Goal: Check status: Check status

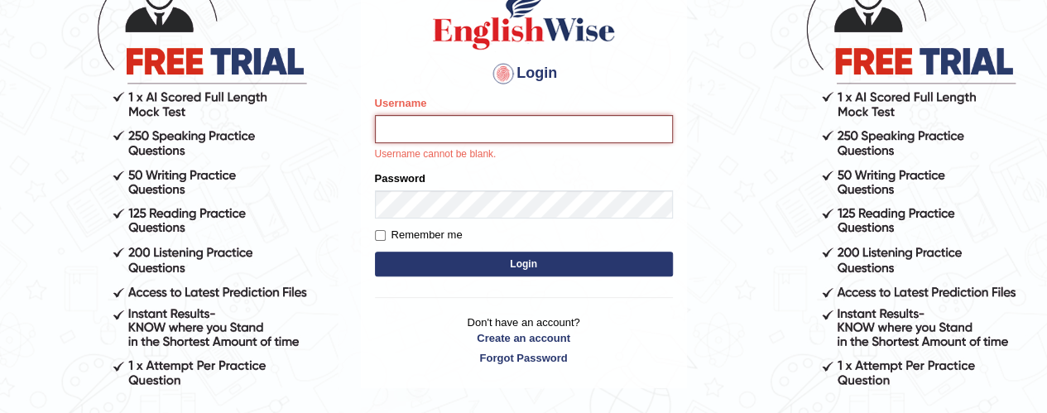
scroll to position [215, 0]
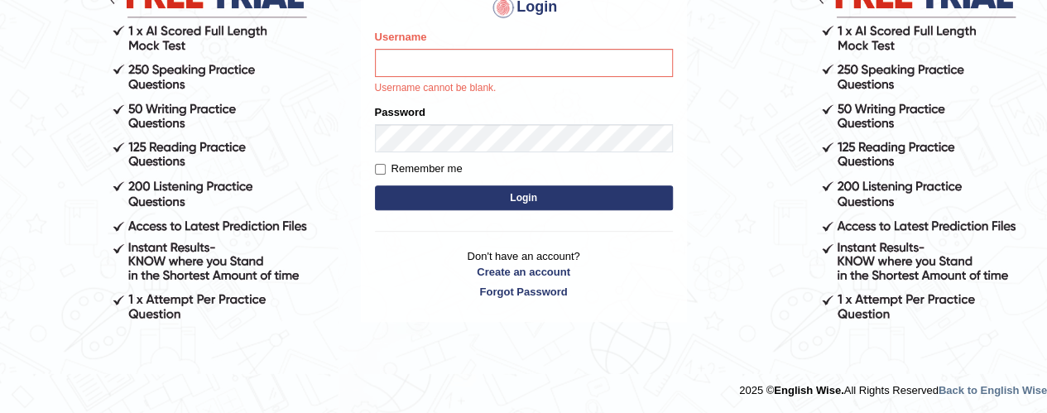
click at [535, 207] on button "Login" at bounding box center [524, 197] width 298 height 25
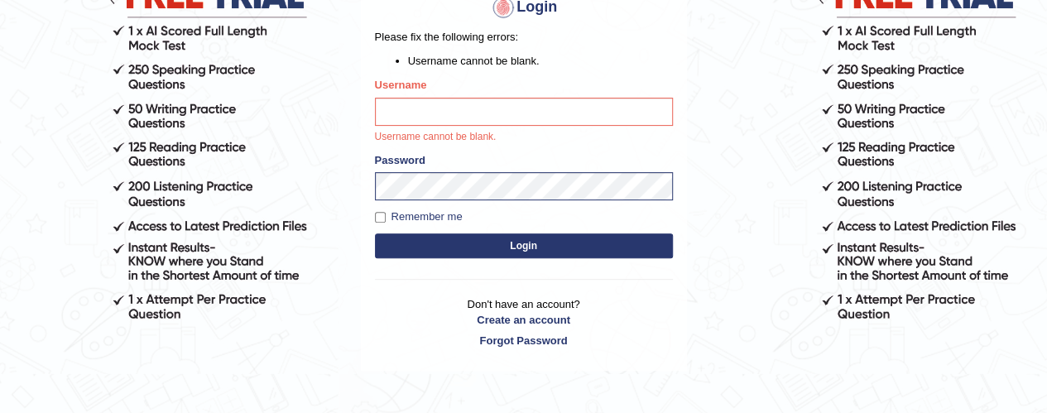
click at [523, 250] on button "Login" at bounding box center [524, 245] width 298 height 25
click at [528, 253] on button "Login" at bounding box center [524, 245] width 298 height 25
click at [404, 113] on input "Username" at bounding box center [524, 112] width 298 height 28
type input "ramandeep77"
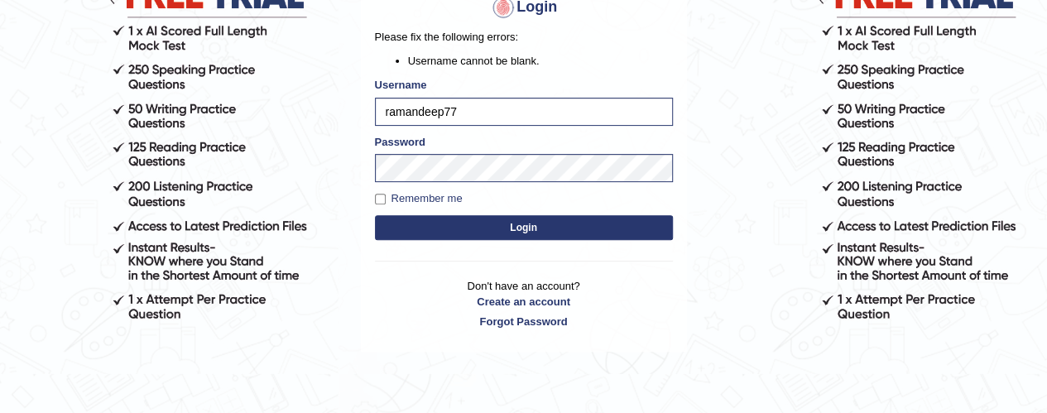
click at [531, 230] on button "Login" at bounding box center [524, 227] width 298 height 25
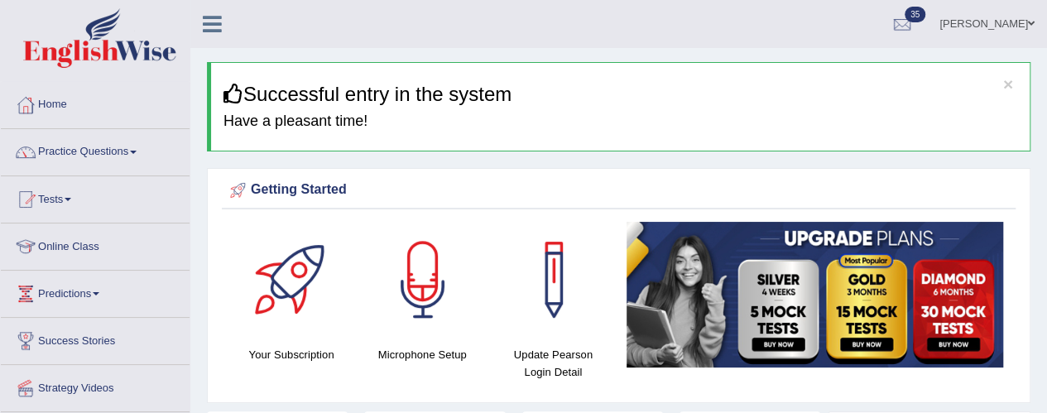
click at [71, 199] on span at bounding box center [68, 199] width 7 height 3
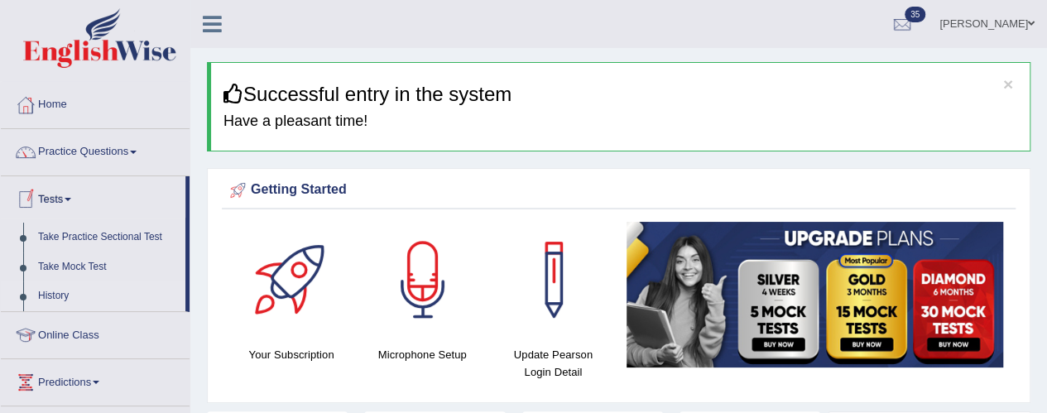
click at [69, 297] on link "History" at bounding box center [108, 296] width 155 height 30
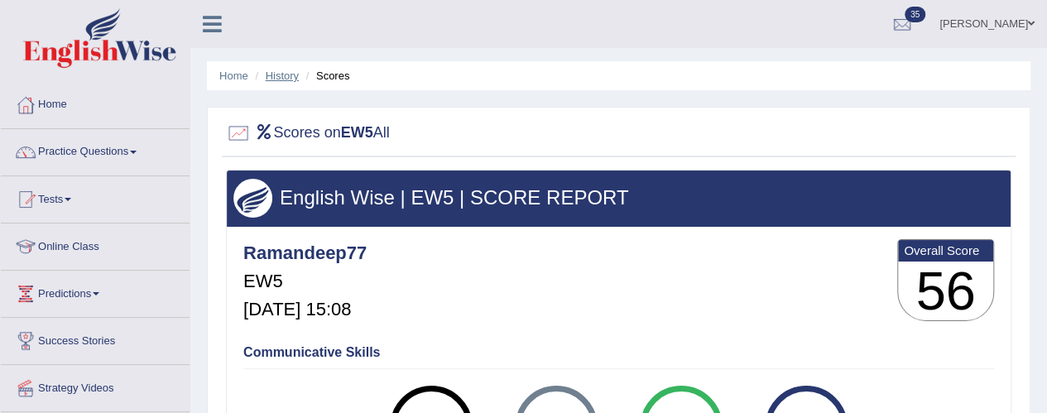
click at [283, 77] on link "History" at bounding box center [282, 76] width 33 height 12
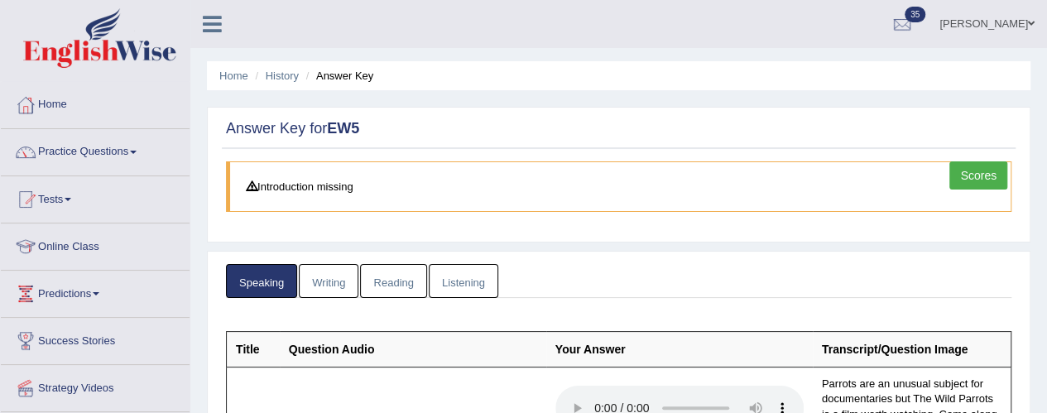
click at [331, 281] on link "Writing" at bounding box center [329, 281] width 60 height 34
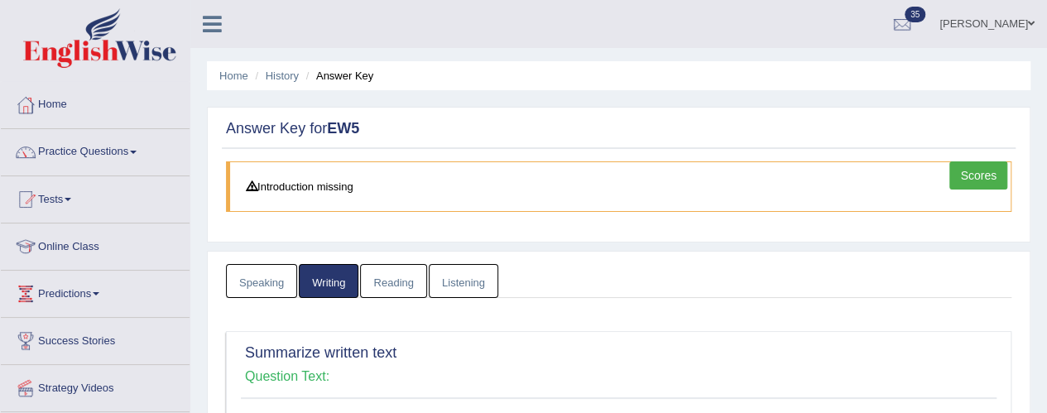
click at [389, 281] on link "Reading" at bounding box center [393, 281] width 66 height 34
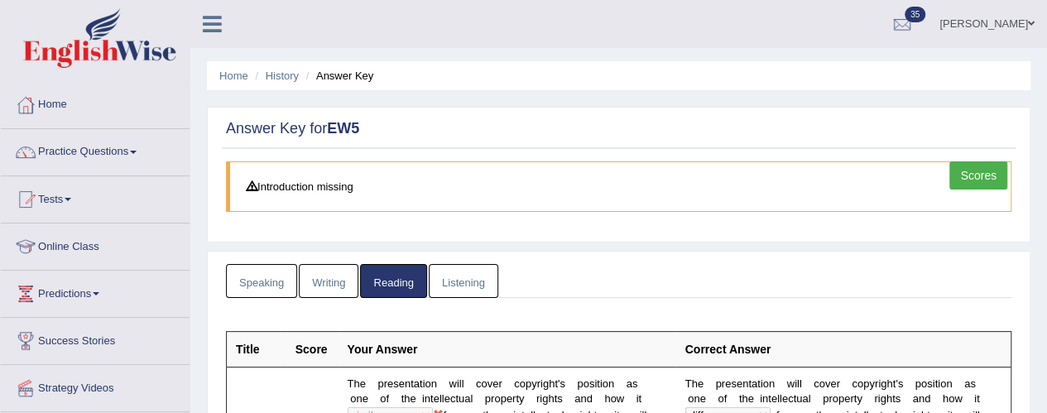
click at [462, 272] on link "Listening" at bounding box center [464, 281] width 70 height 34
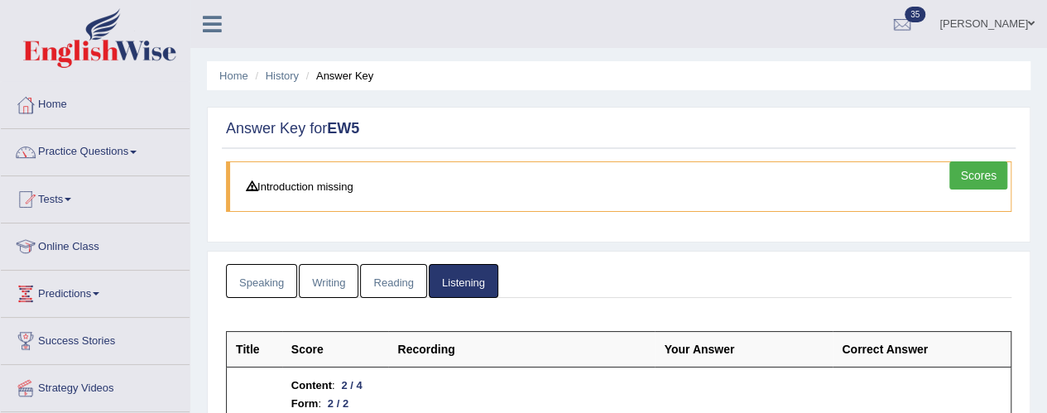
click at [267, 293] on link "Speaking" at bounding box center [261, 281] width 71 height 34
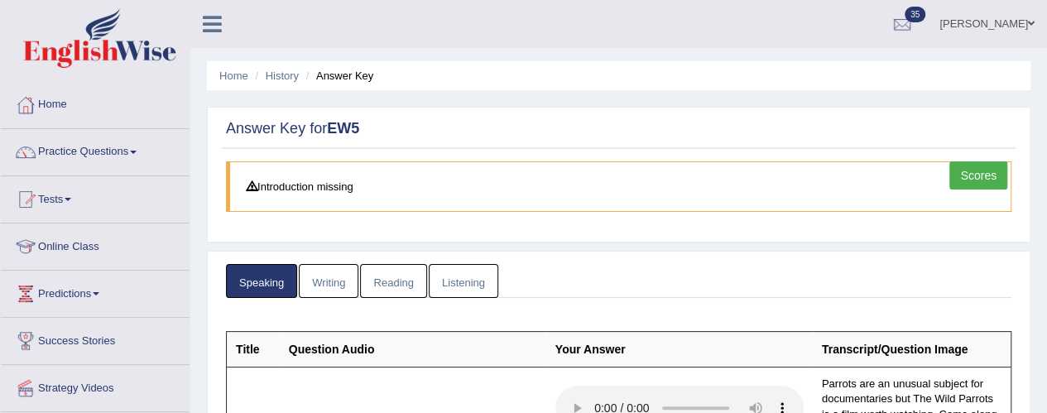
click at [989, 184] on link "Scores" at bounding box center [979, 175] width 58 height 28
